Goal: Task Accomplishment & Management: Manage account settings

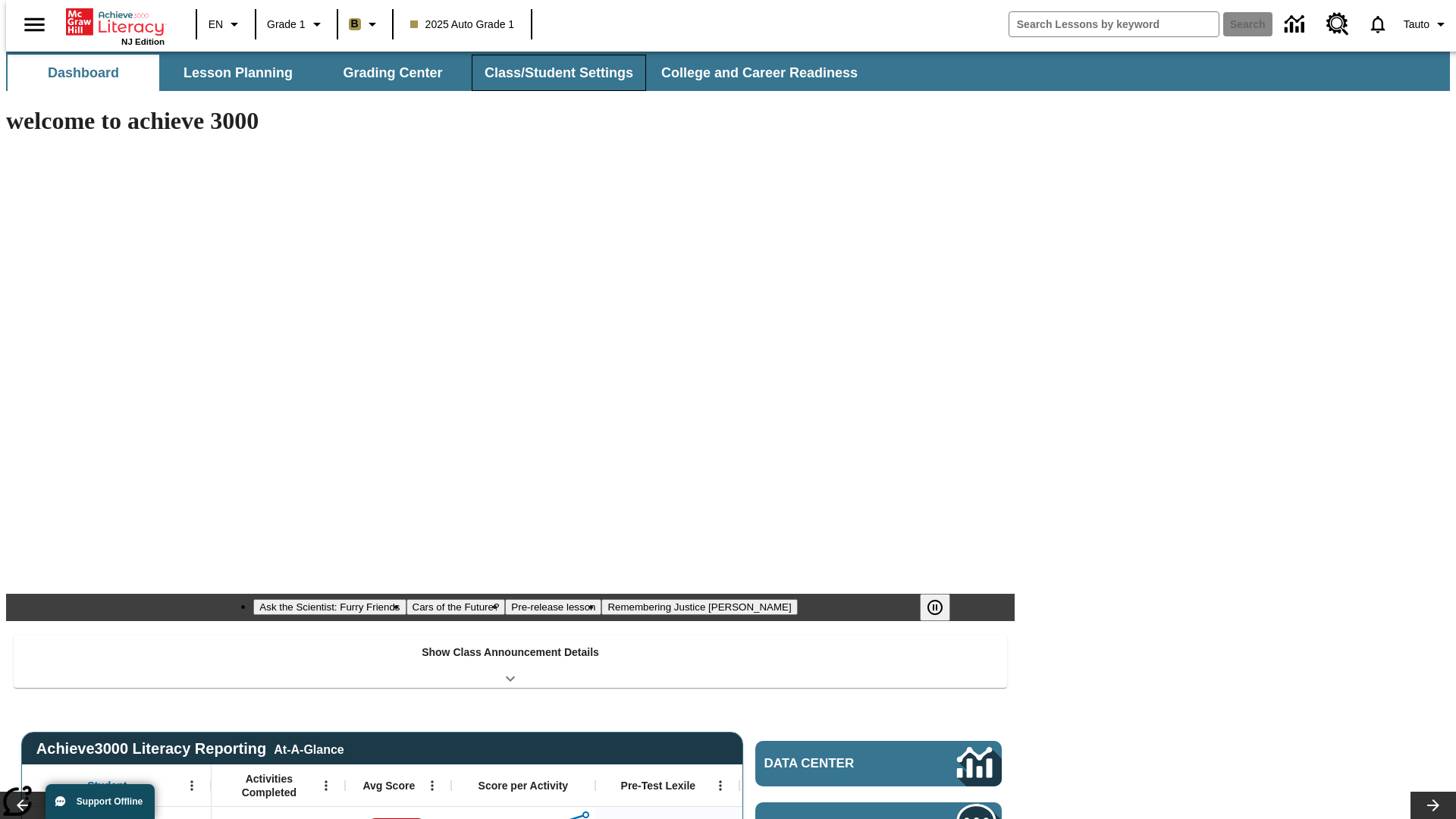
click at [551, 73] on button "Class/Student Settings" at bounding box center [559, 72] width 174 height 36
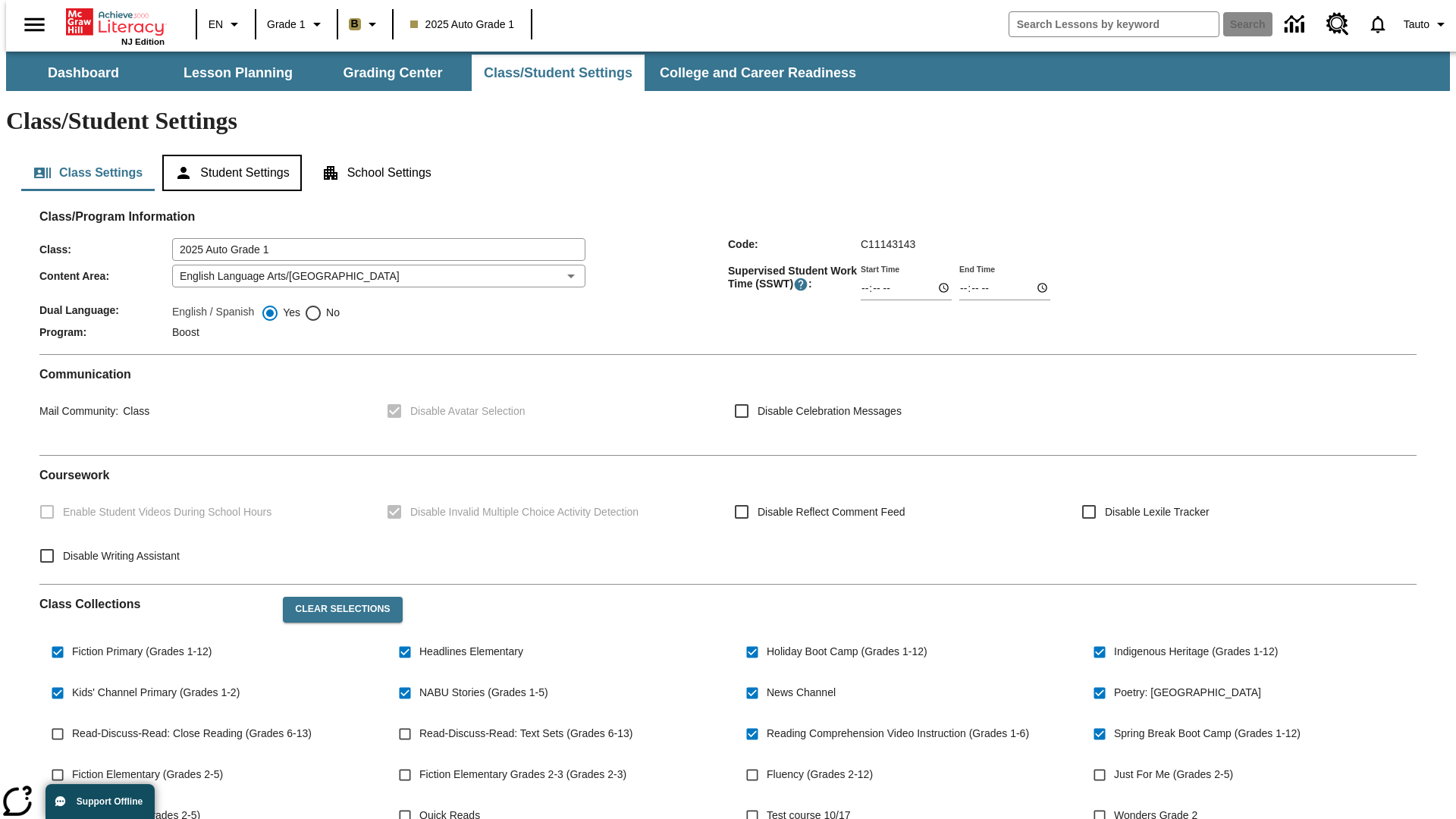
click at [228, 155] on button "Student Settings" at bounding box center [232, 173] width 139 height 36
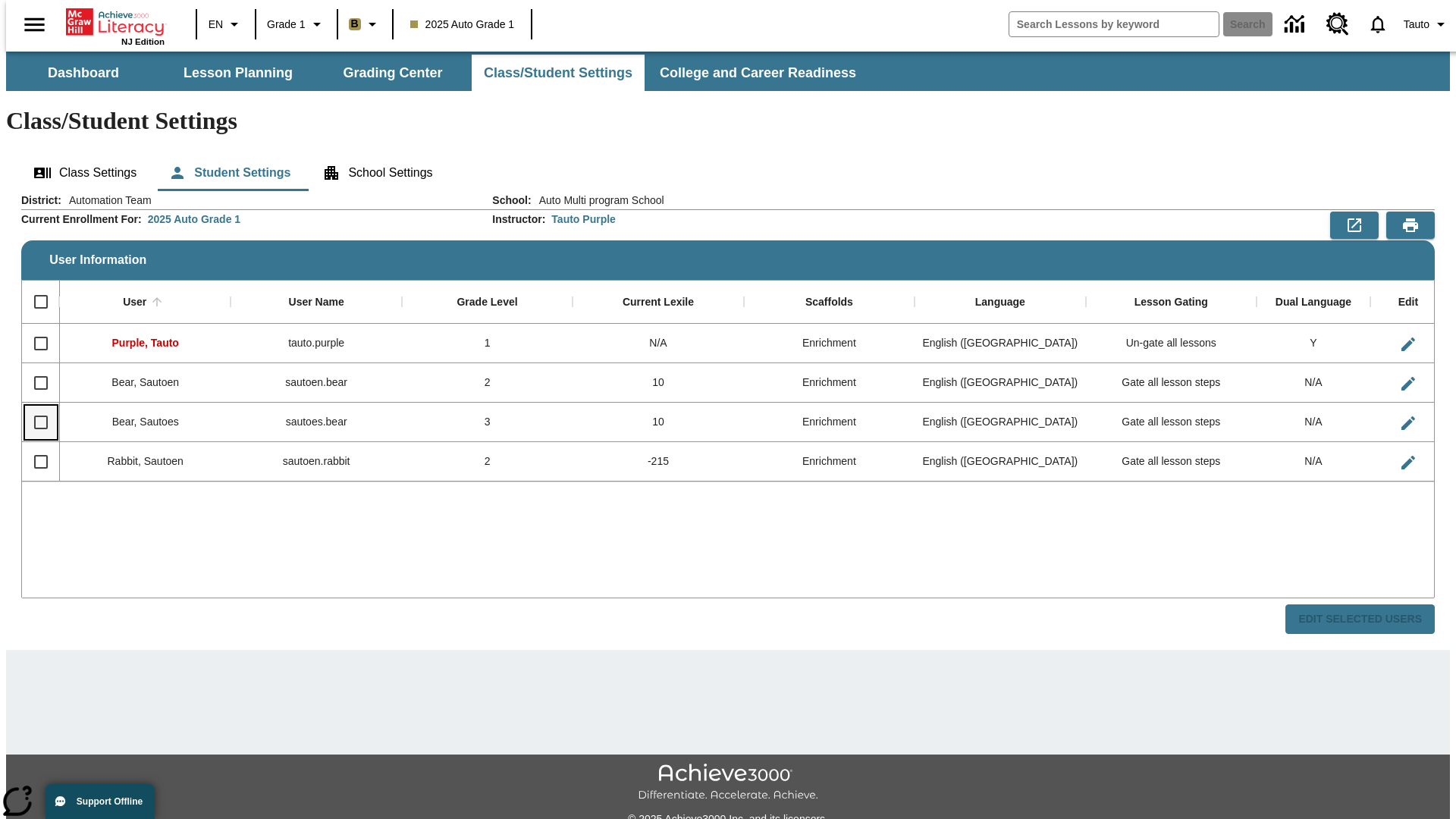
click at [34, 406] on input "Select row" at bounding box center [40, 421] width 31 height 31
checkbox input "true"
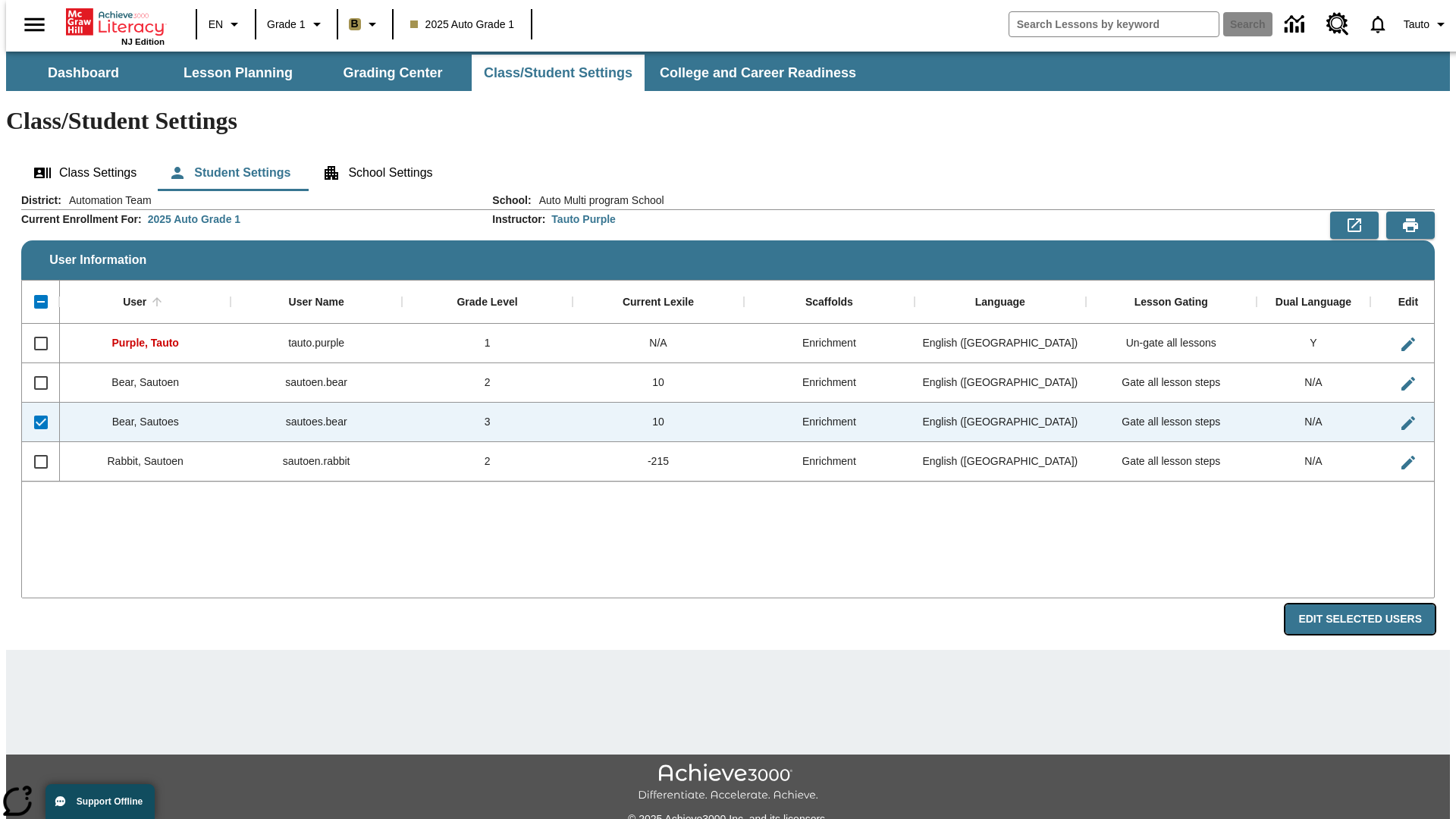
click at [1372, 604] on button "Edit Selected Users" at bounding box center [1360, 618] width 149 height 29
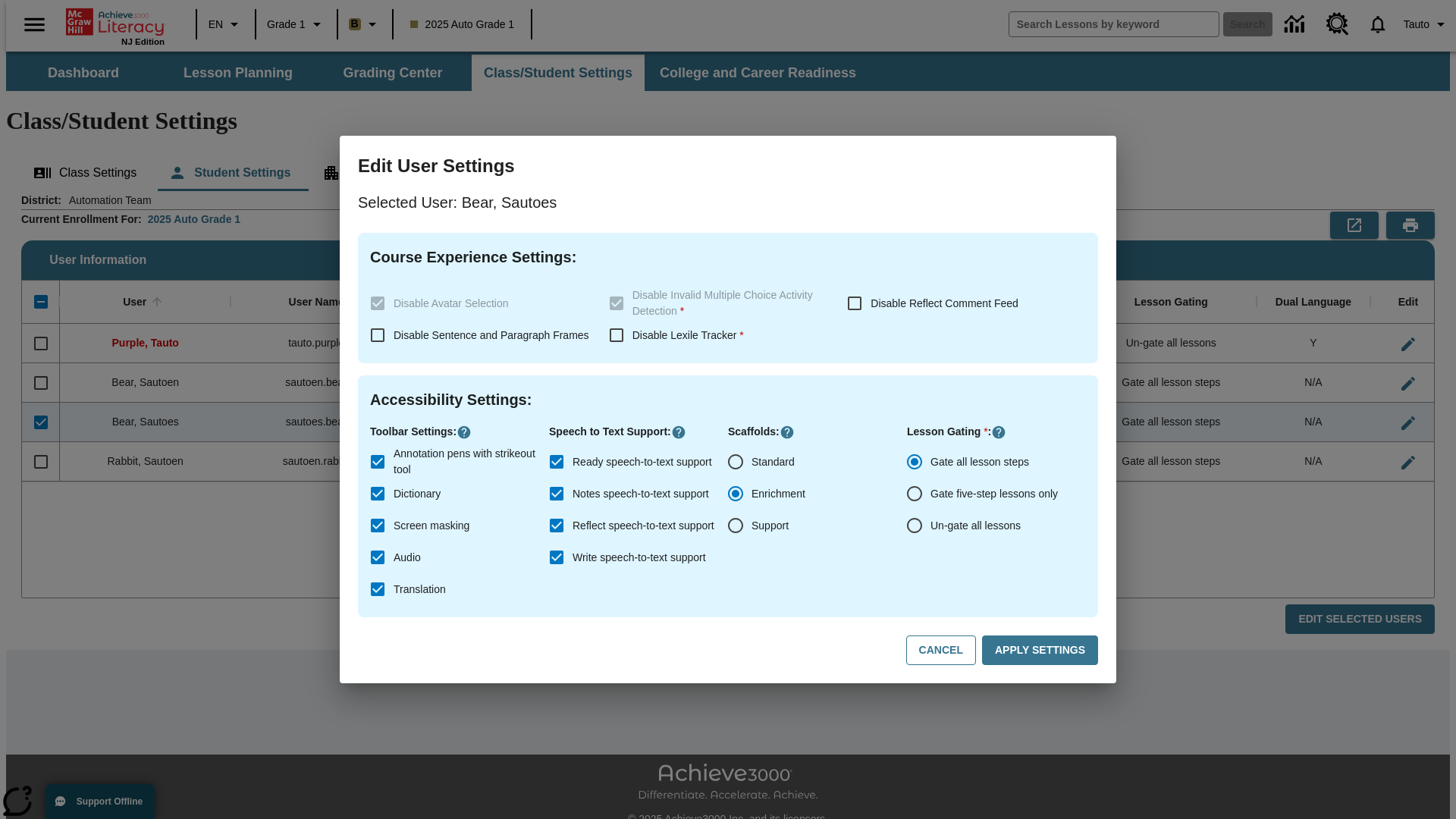
click at [915, 525] on input "Un-gate all lessons" at bounding box center [914, 525] width 31 height 31
radio input "true"
click at [1043, 651] on button "Apply Settings" at bounding box center [1040, 650] width 116 height 29
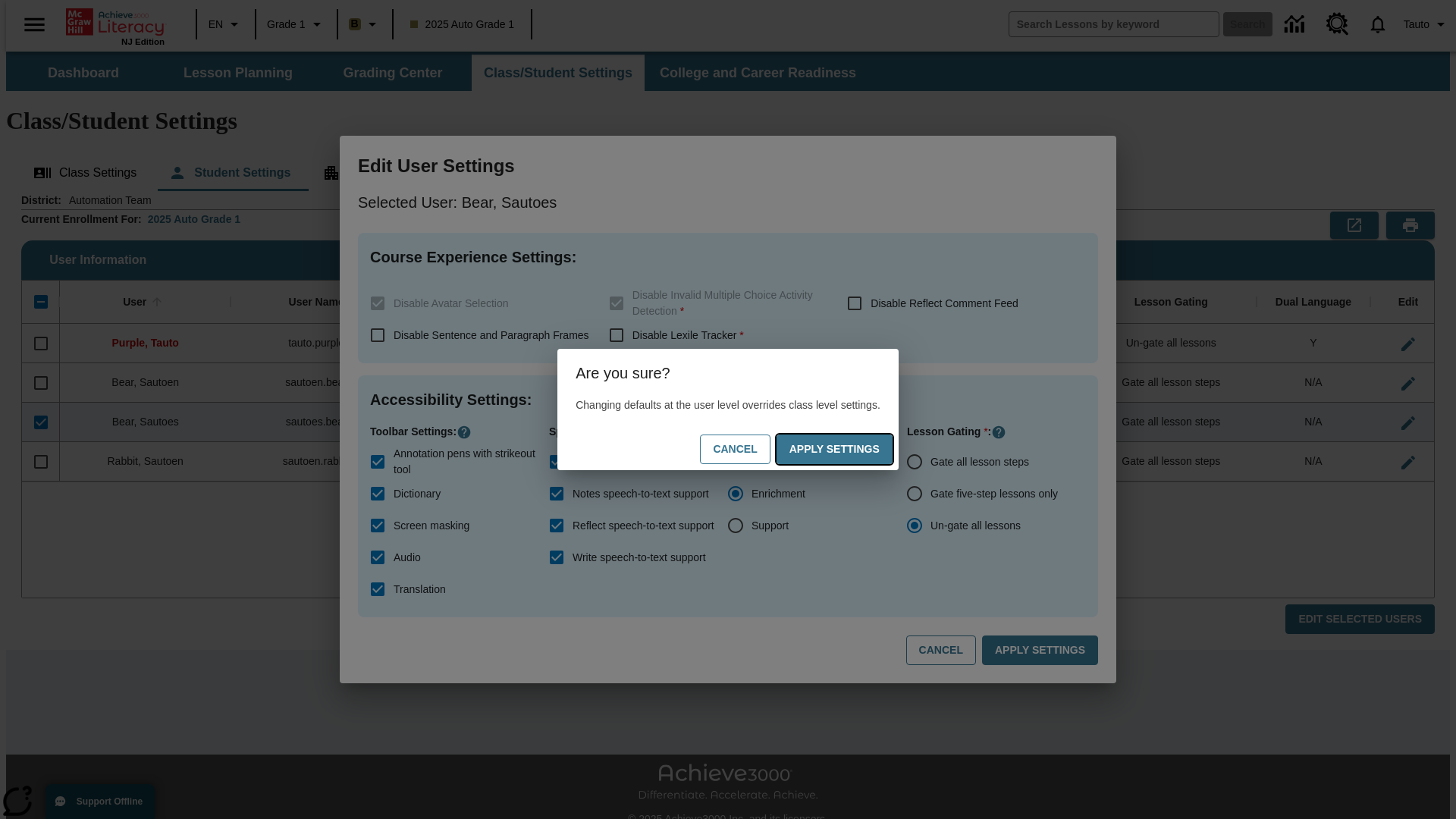
click at [850, 449] on button "Apply Settings" at bounding box center [835, 449] width 116 height 29
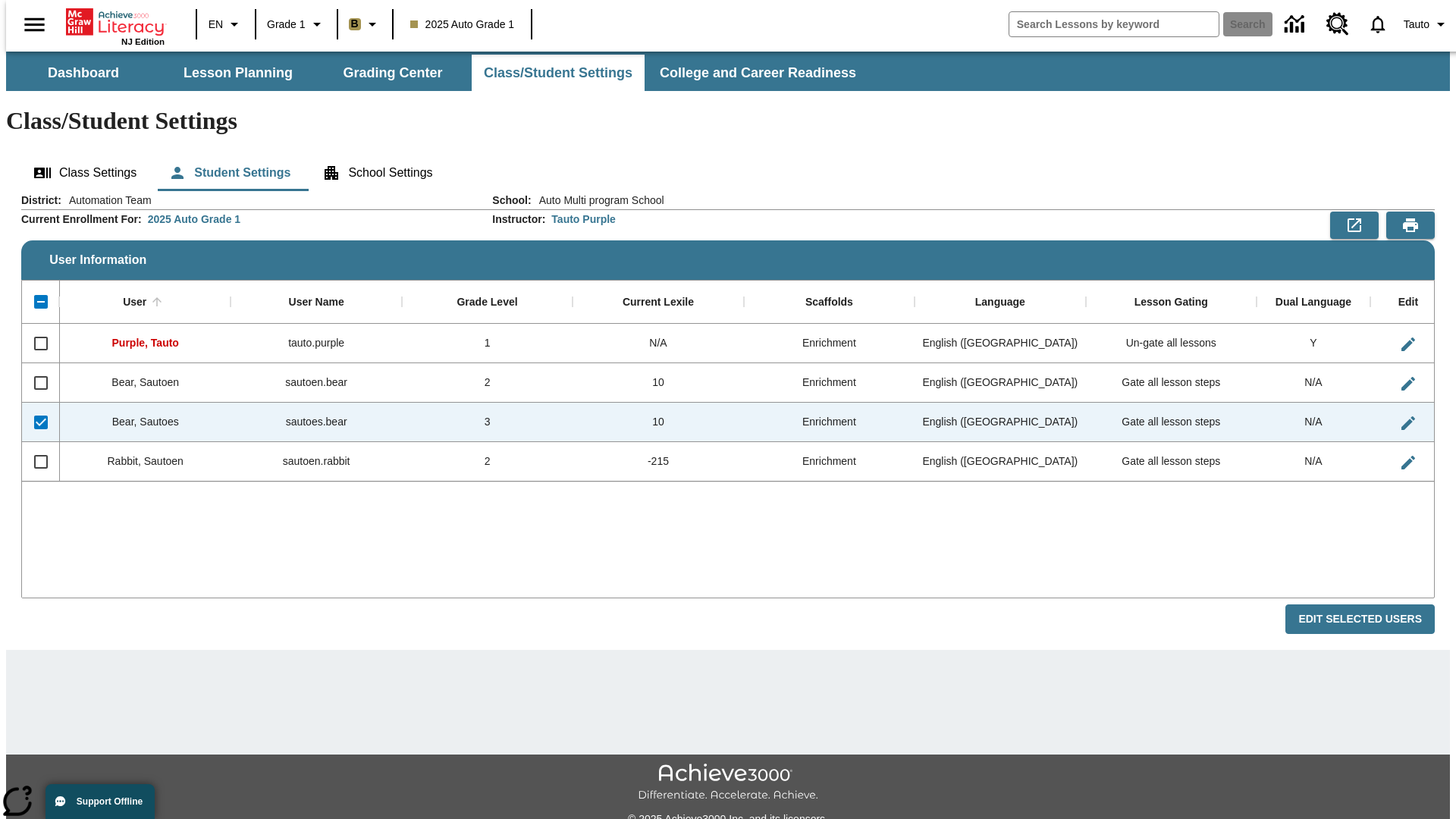
checkbox input "false"
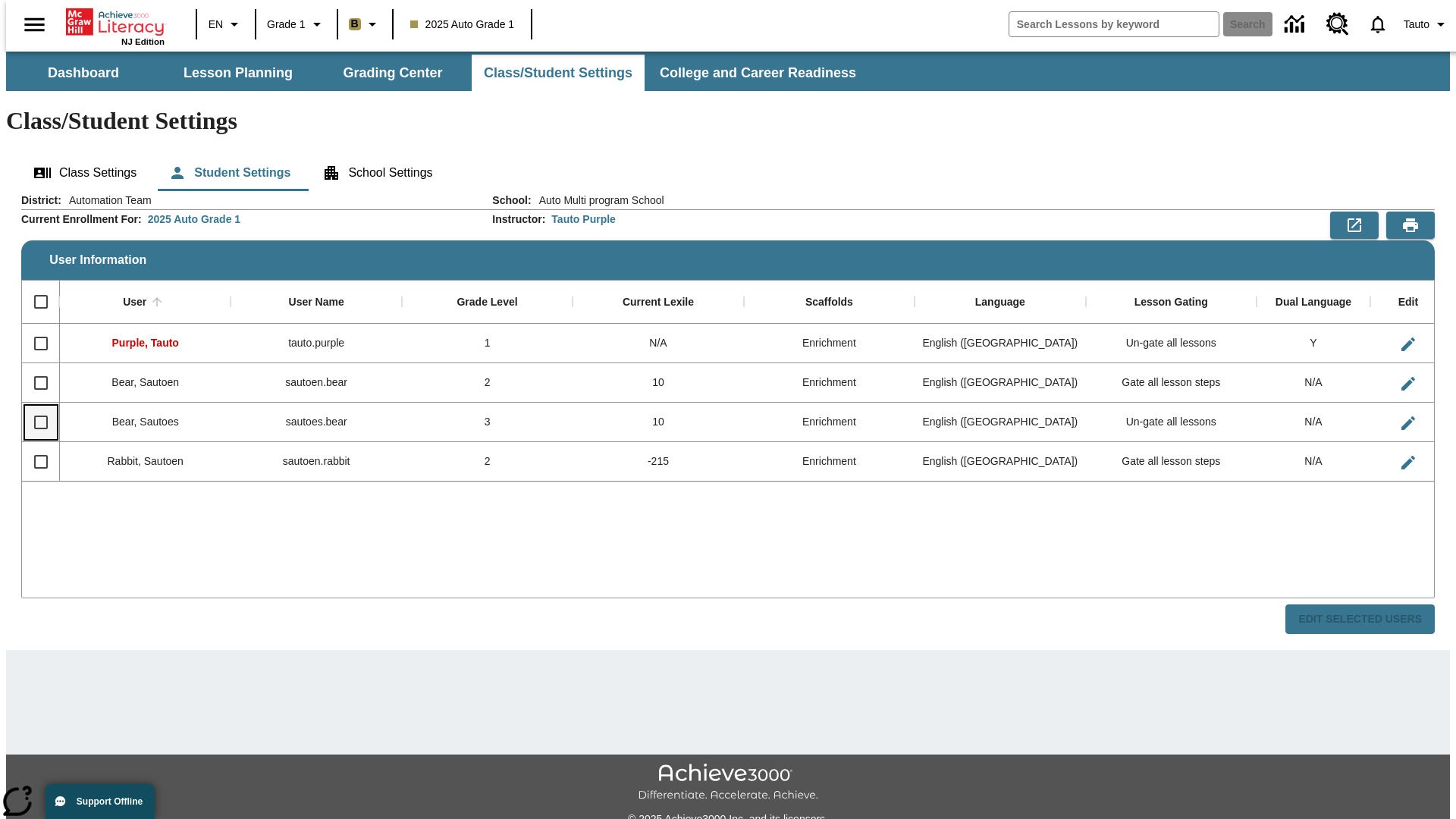
click at [34, 406] on input "Select row" at bounding box center [40, 421] width 31 height 31
checkbox input "true"
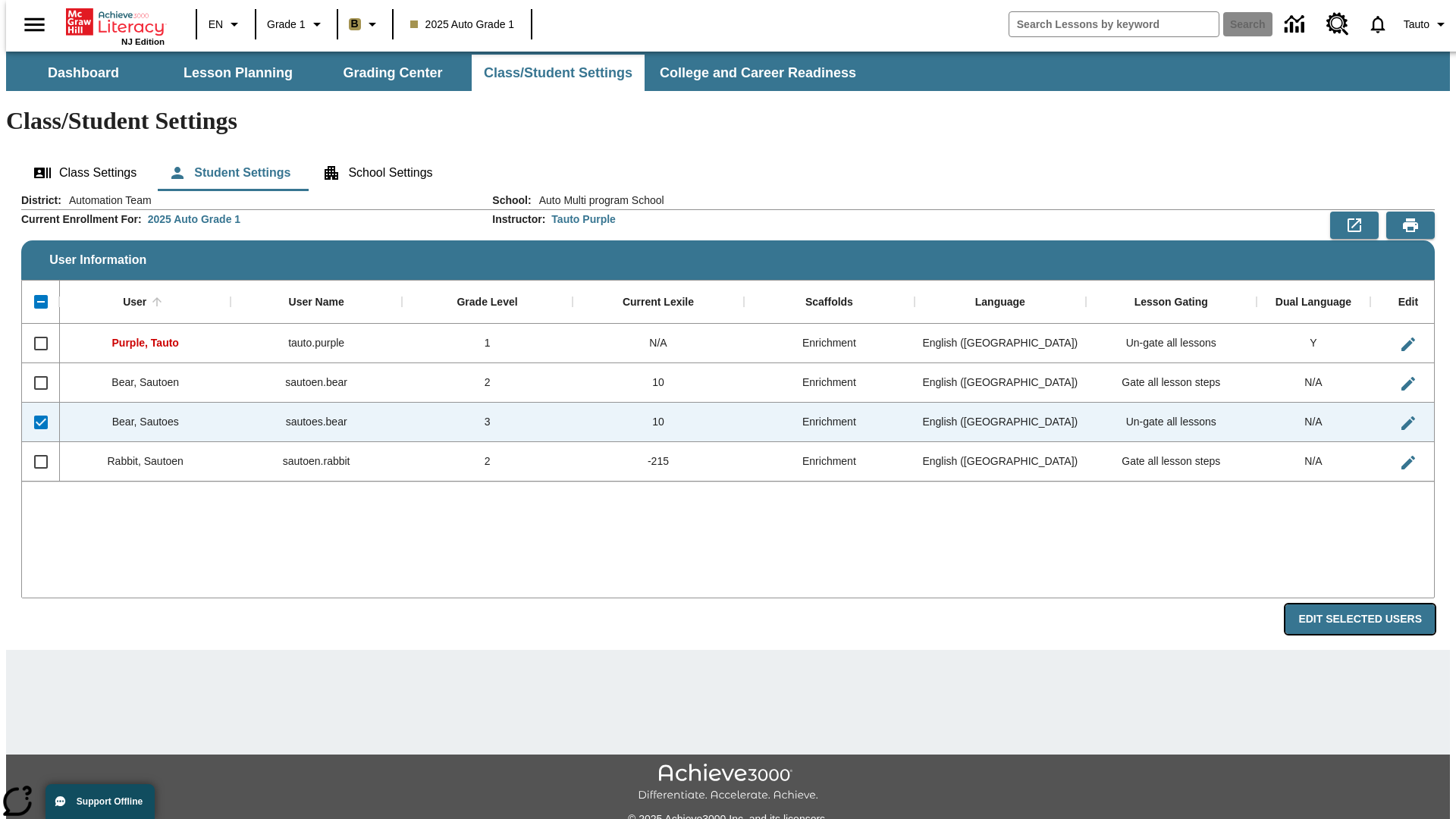
click at [1372, 604] on button "Edit Selected Users" at bounding box center [1360, 618] width 149 height 29
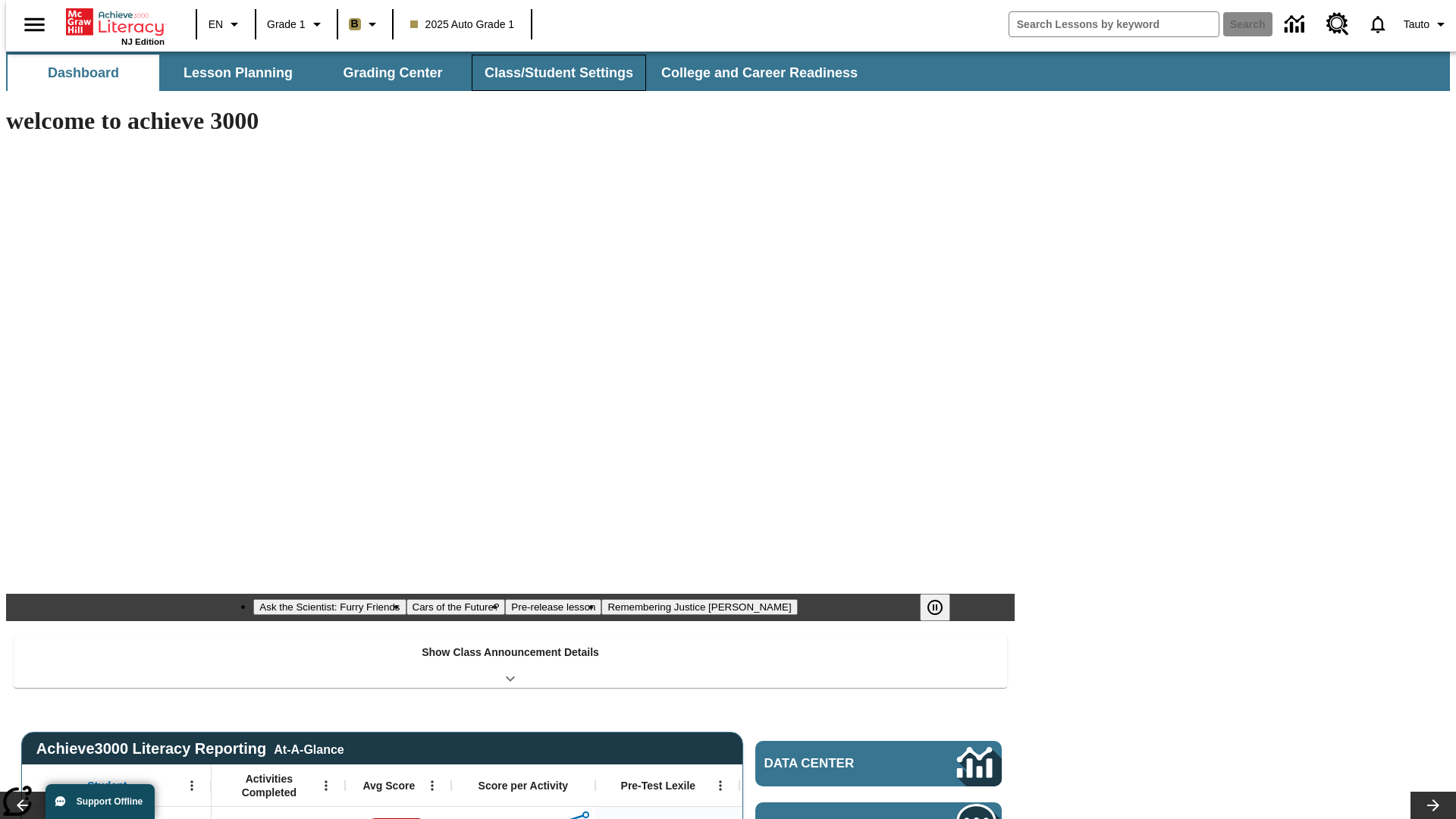
click at [551, 73] on button "Class/Student Settings" at bounding box center [559, 72] width 174 height 36
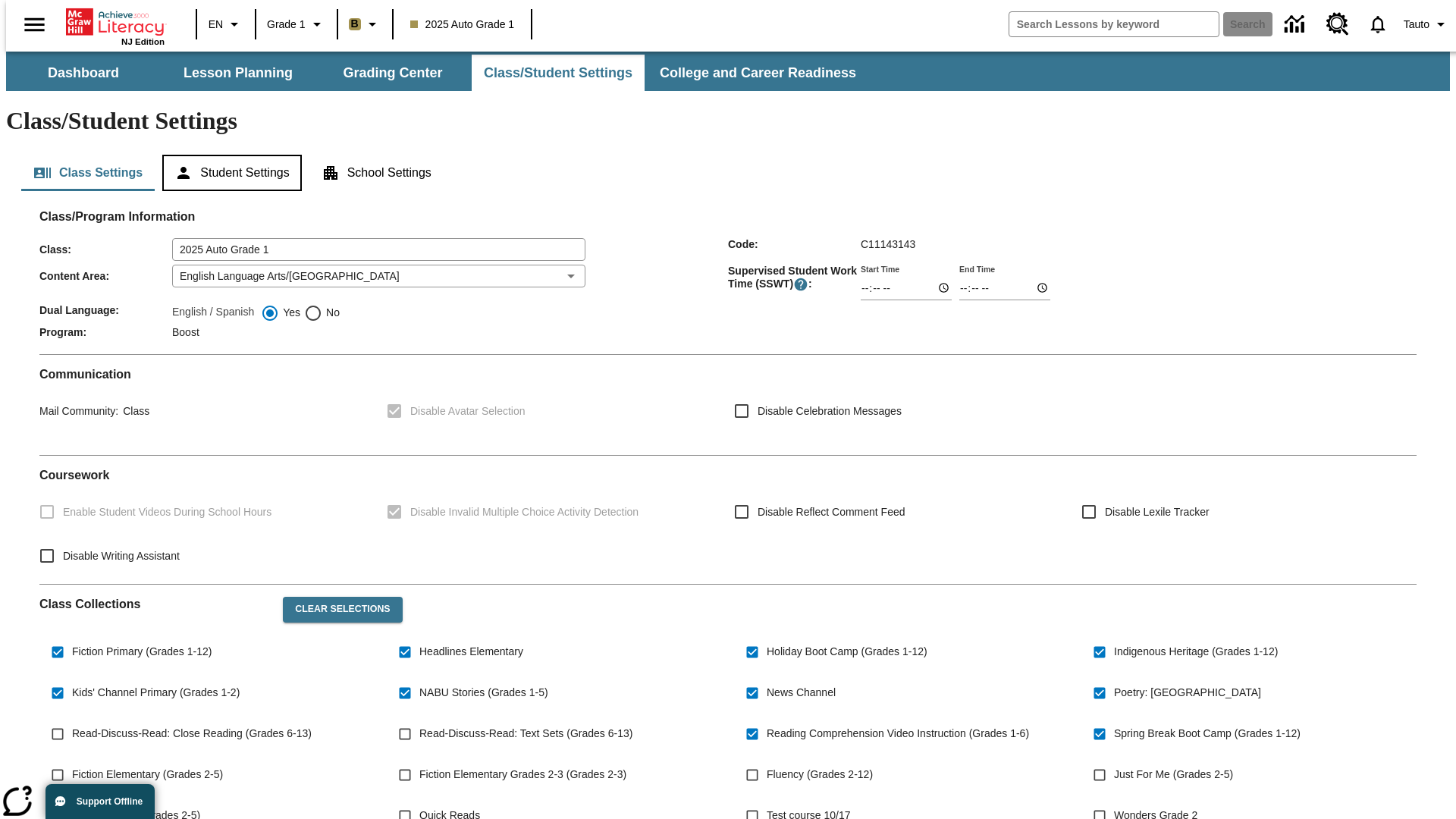
click at [228, 155] on button "Student Settings" at bounding box center [232, 173] width 139 height 36
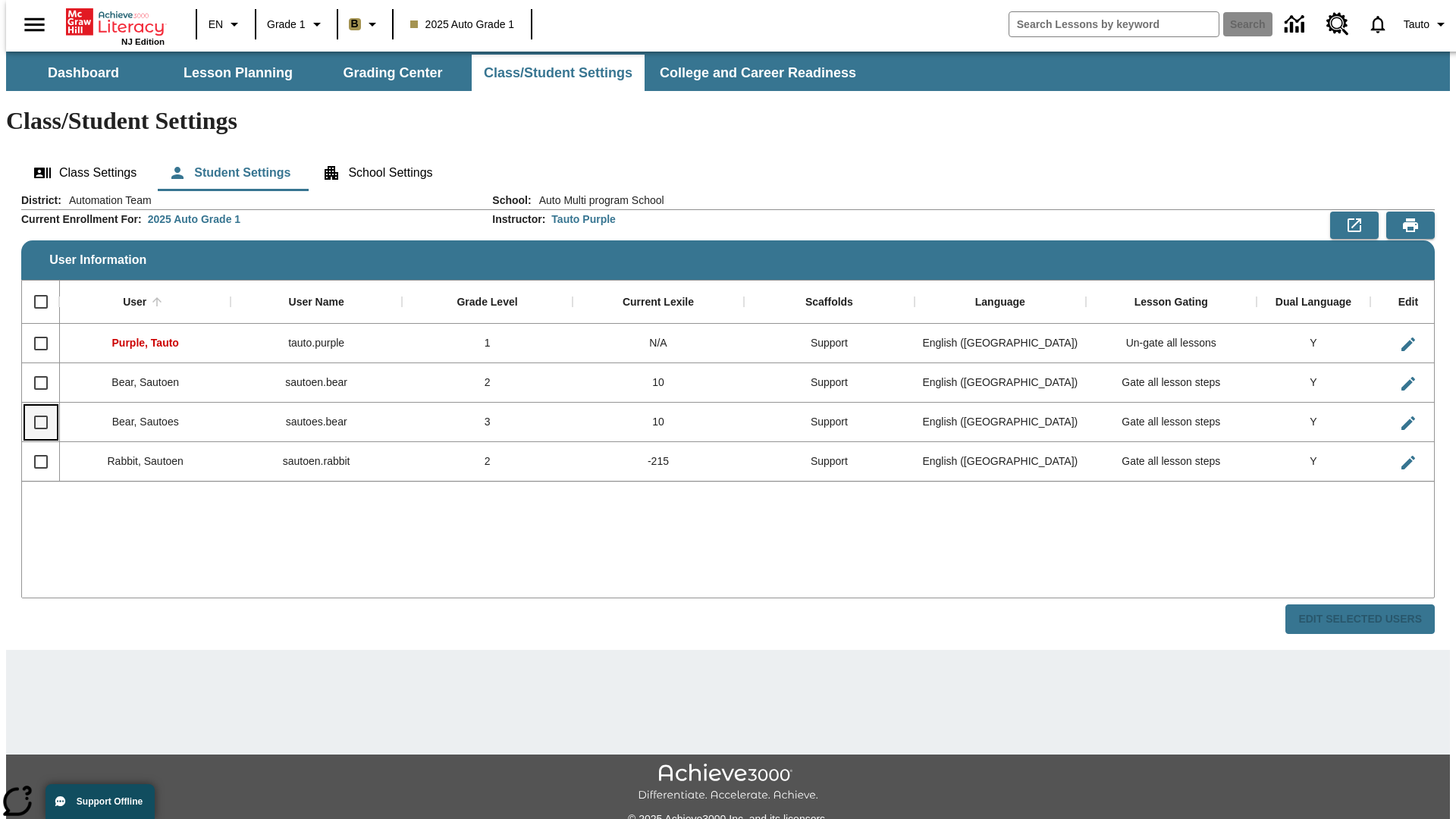
click at [34, 406] on input "Select row" at bounding box center [40, 421] width 31 height 31
checkbox input "true"
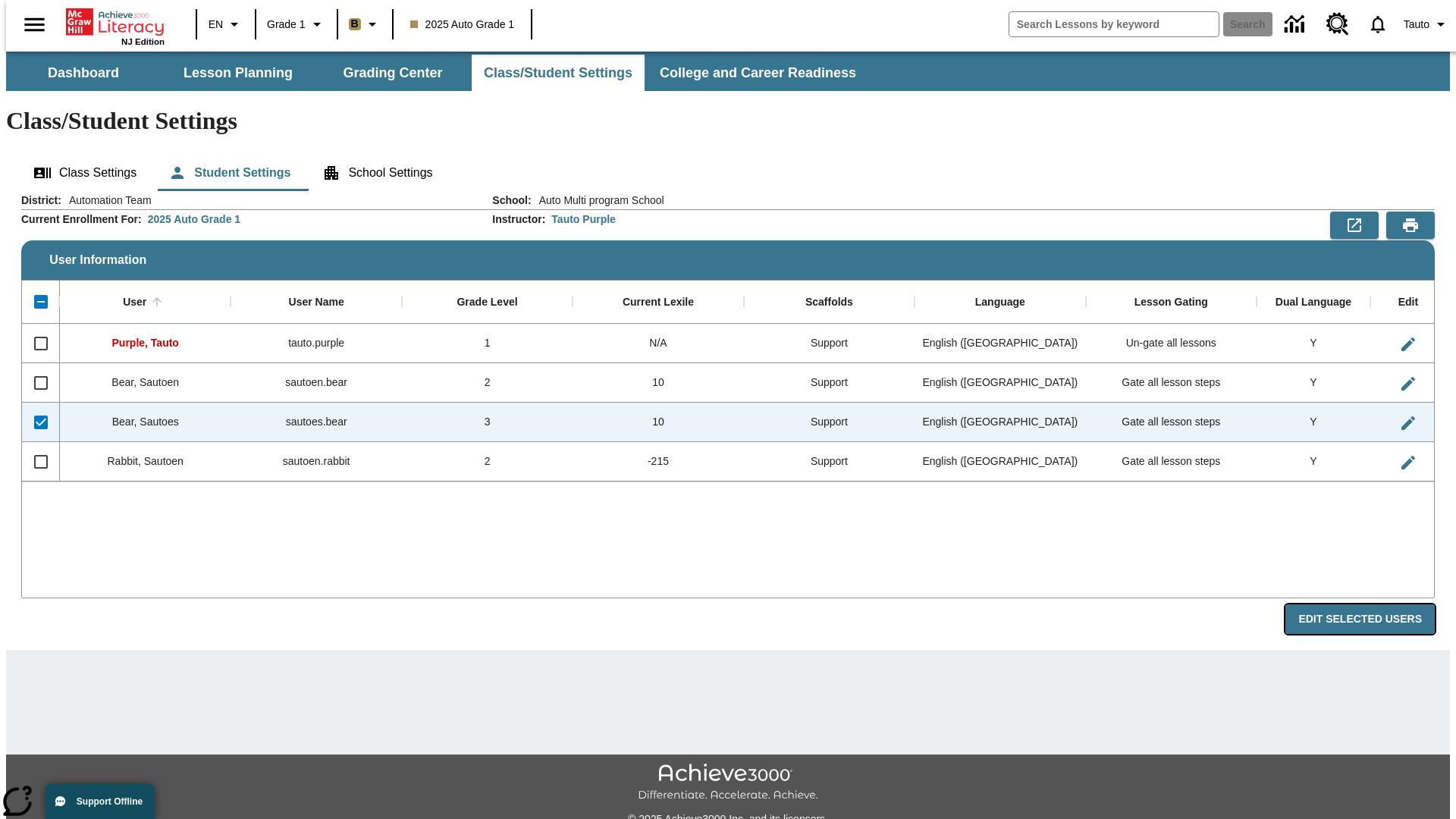
click at [1372, 604] on button "Edit Selected Users" at bounding box center [1360, 618] width 149 height 29
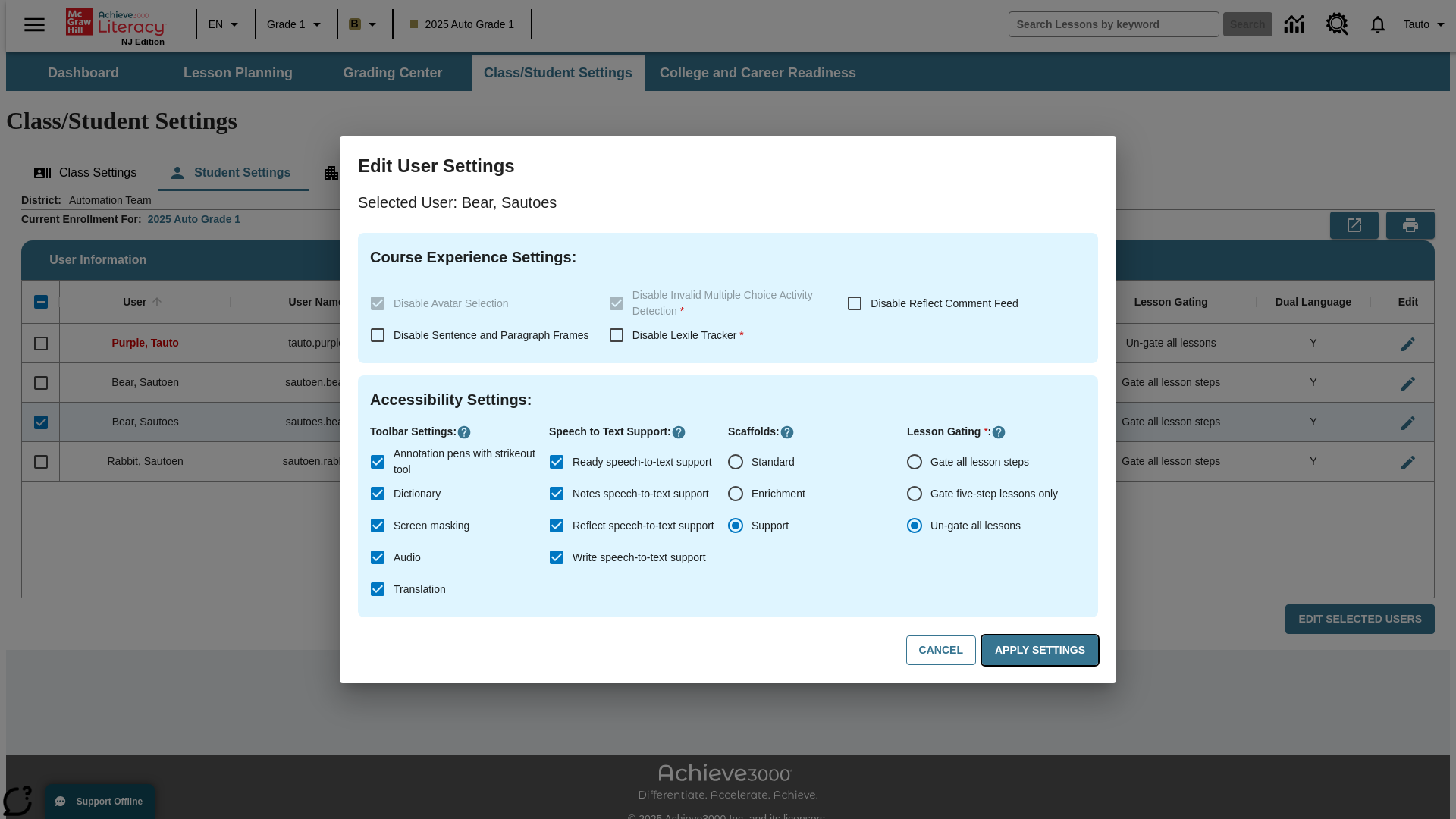
click at [1043, 651] on button "Apply Settings" at bounding box center [1040, 650] width 116 height 29
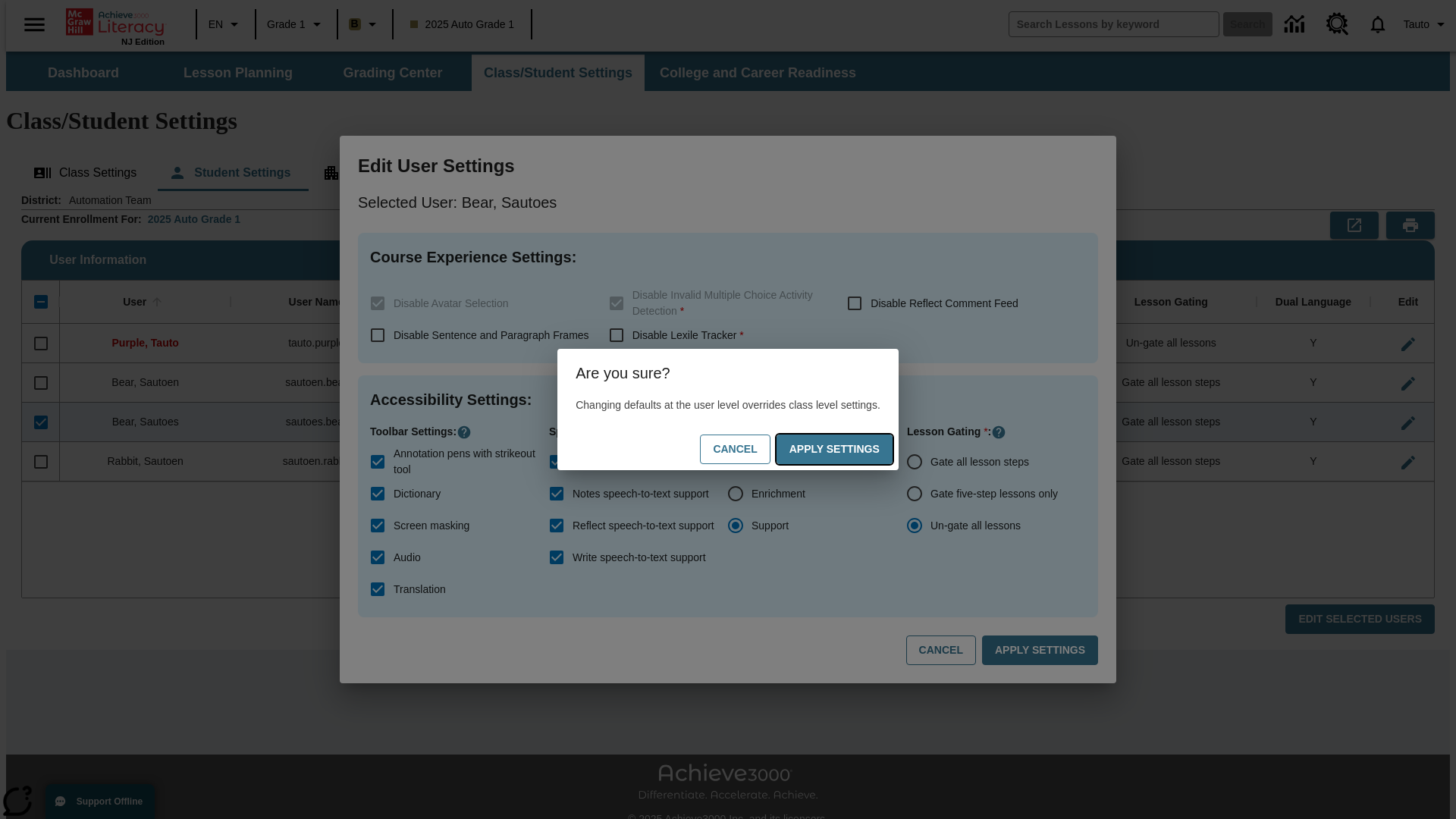
click at [850, 449] on button "Apply Settings" at bounding box center [835, 449] width 116 height 29
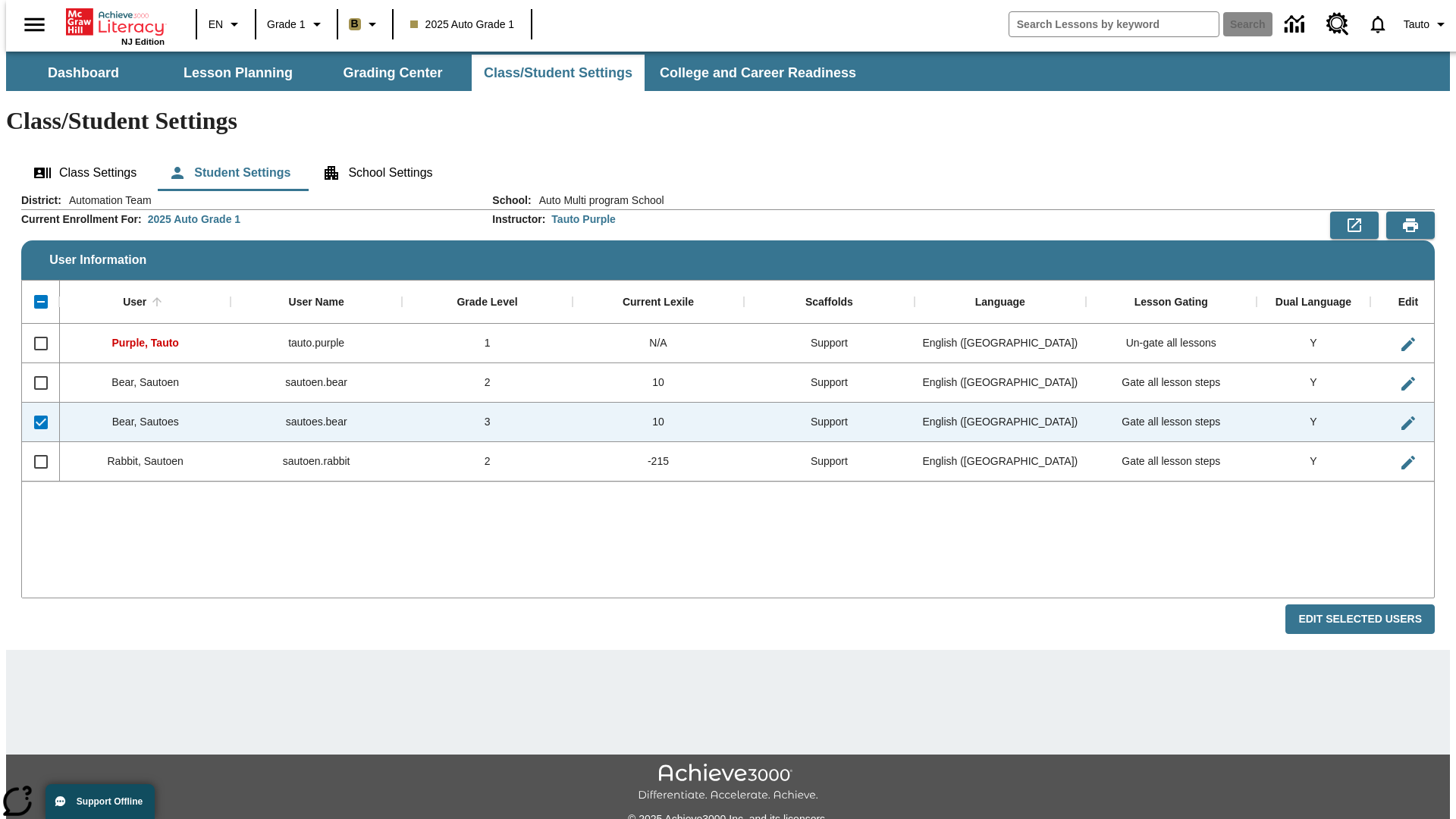
checkbox input "false"
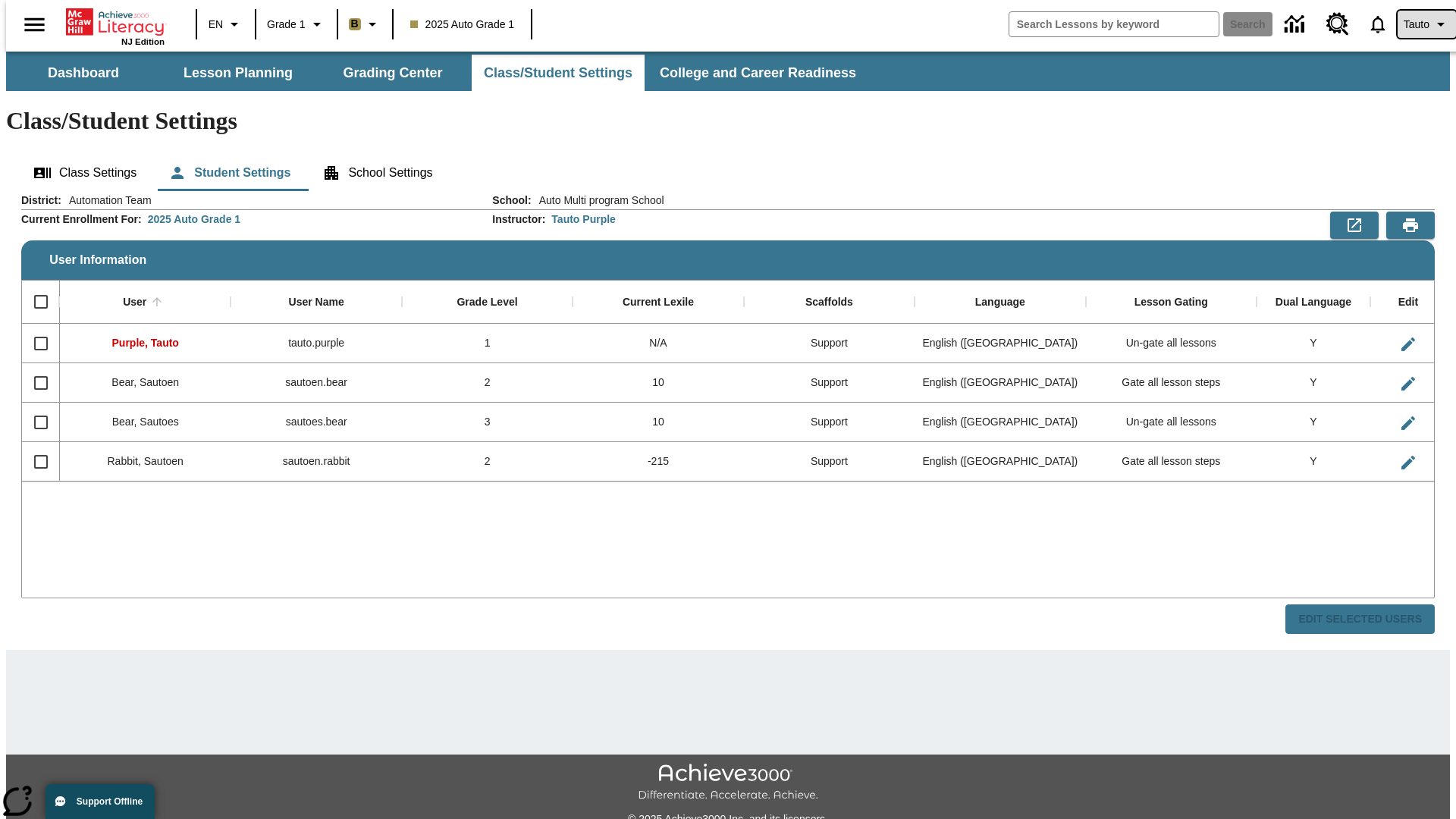
click at [1419, 25] on span "Tauto" at bounding box center [1416, 25] width 26 height 16
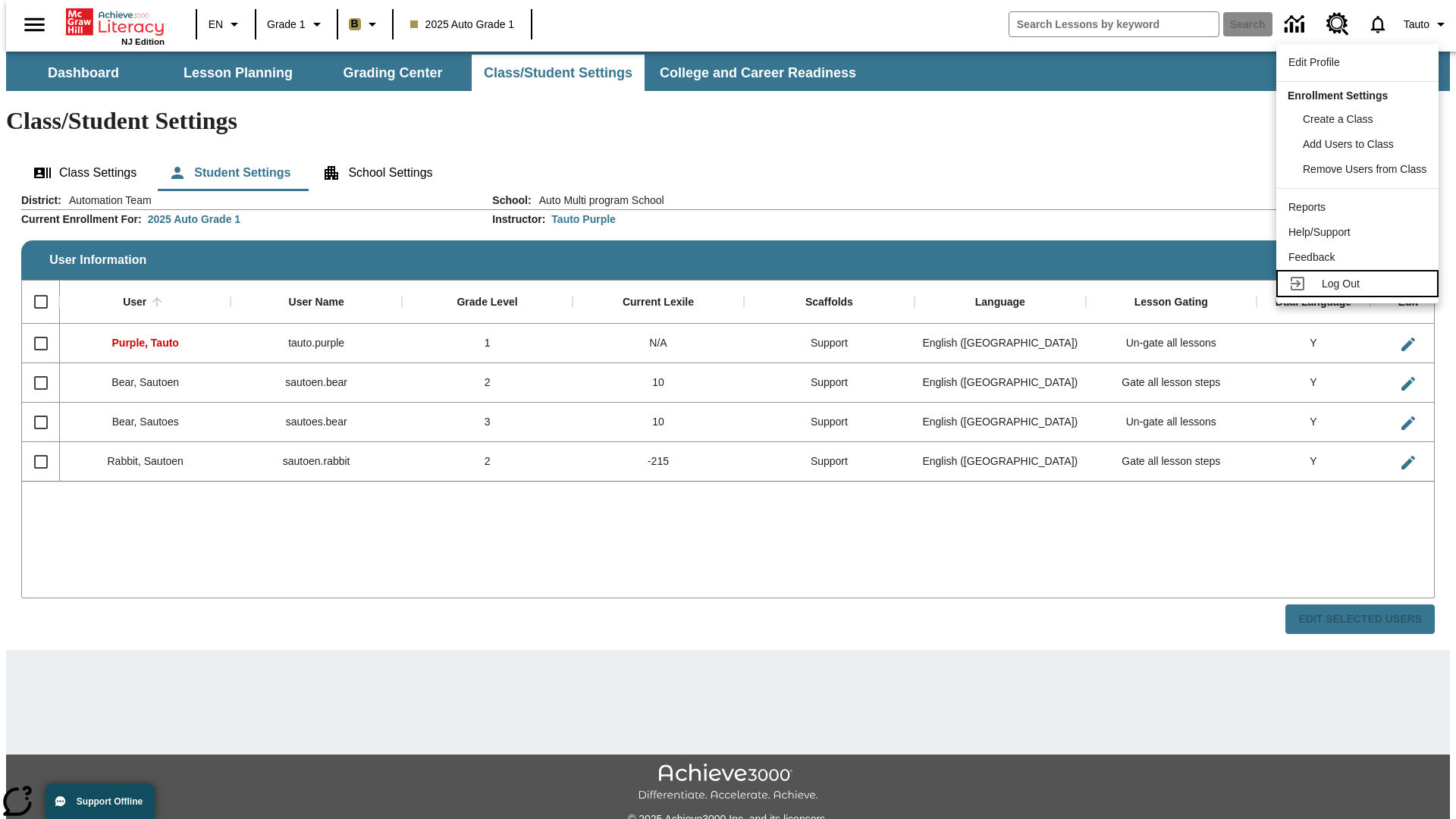
click at [1360, 283] on span "Log Out" at bounding box center [1341, 283] width 38 height 12
